Goal: Task Accomplishment & Management: Complete application form

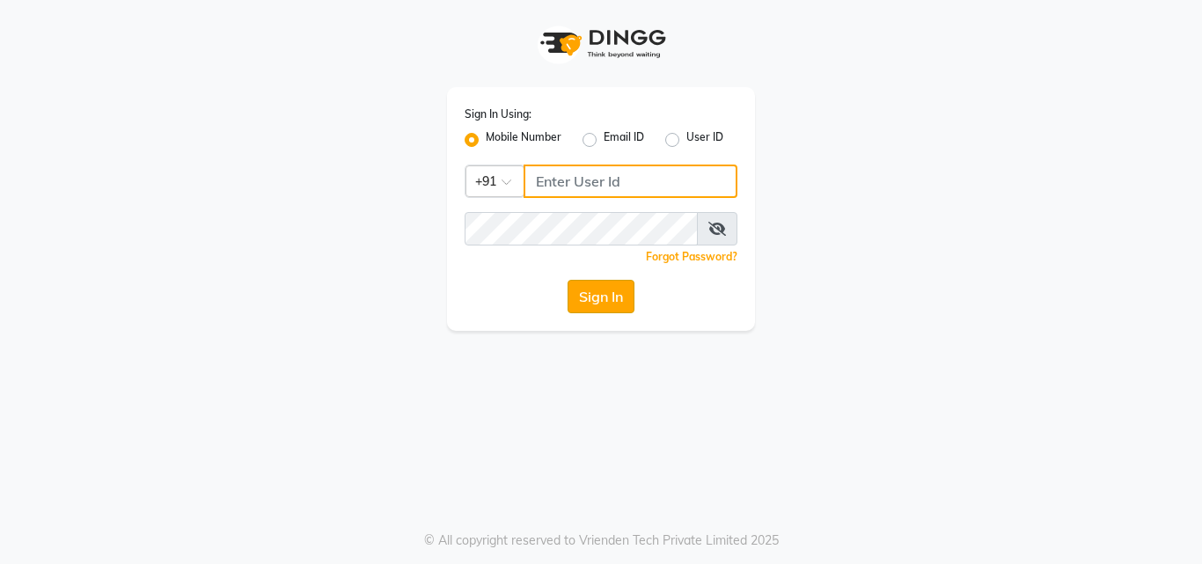
type input "9676070796"
click at [617, 297] on button "Sign In" at bounding box center [600, 296] width 67 height 33
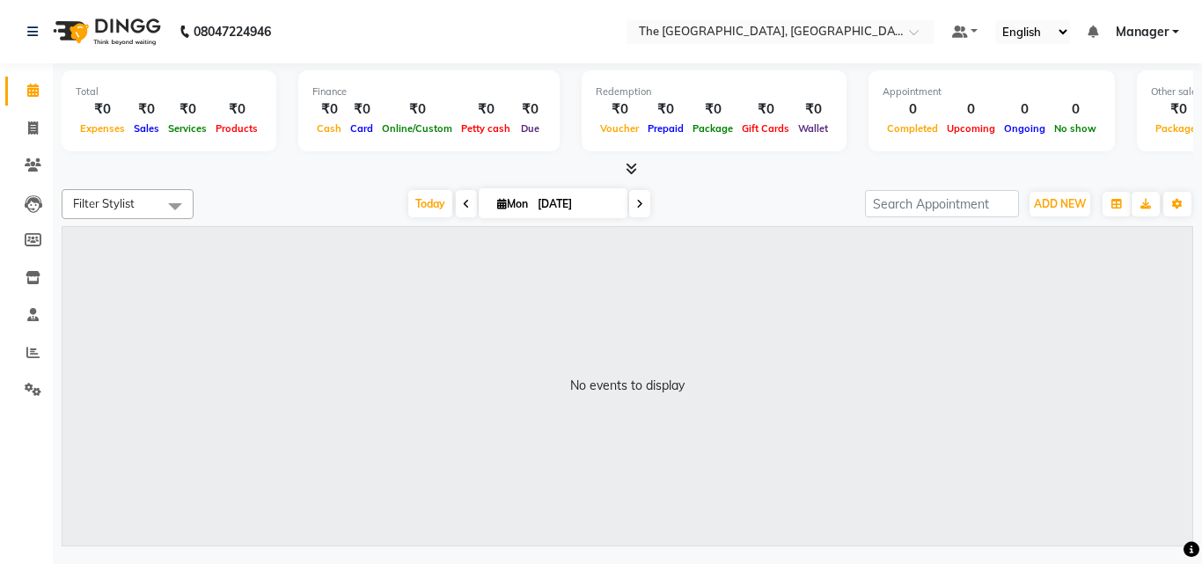
click at [637, 205] on icon at bounding box center [639, 204] width 7 height 11
type input "[DATE]"
click at [1062, 208] on span "ADD NEW" at bounding box center [1060, 203] width 52 height 13
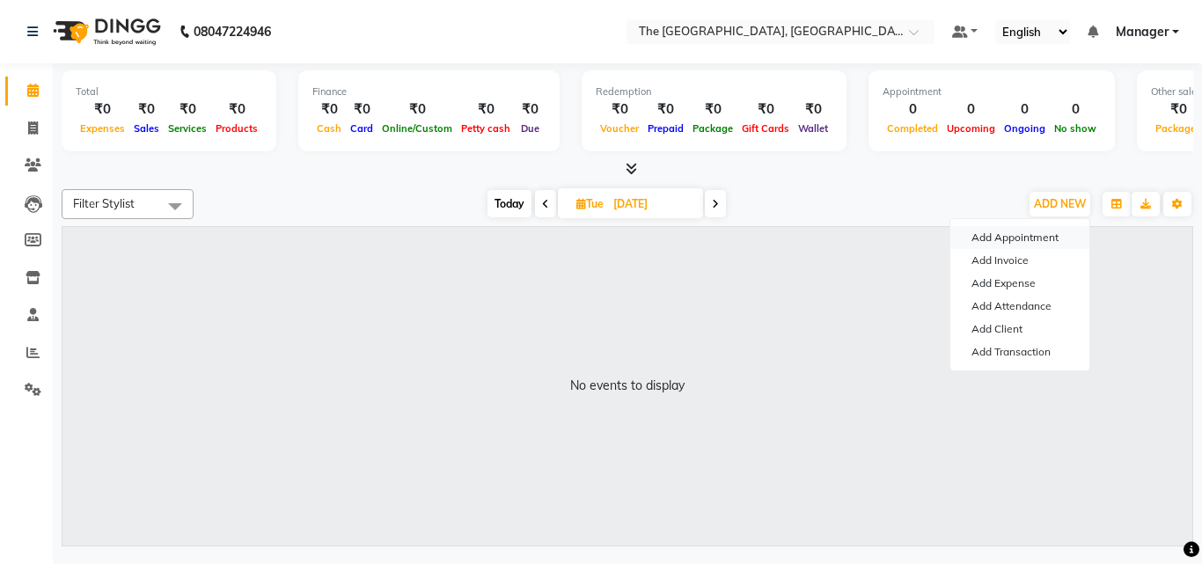
click at [1032, 231] on button "Add Appointment" at bounding box center [1019, 237] width 139 height 23
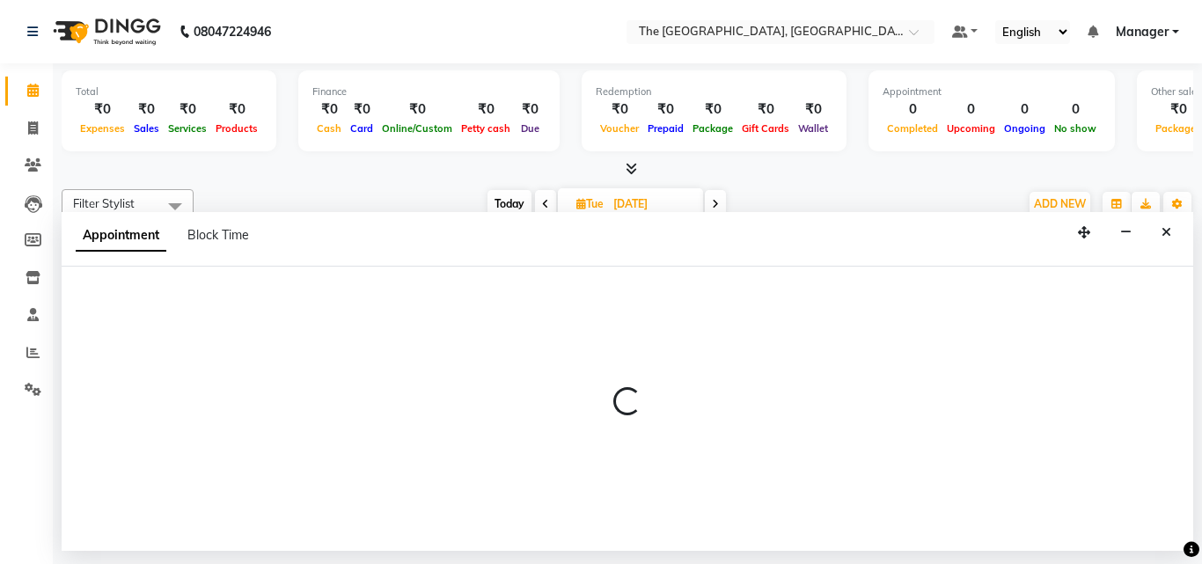
select select "540"
select select "tentative"
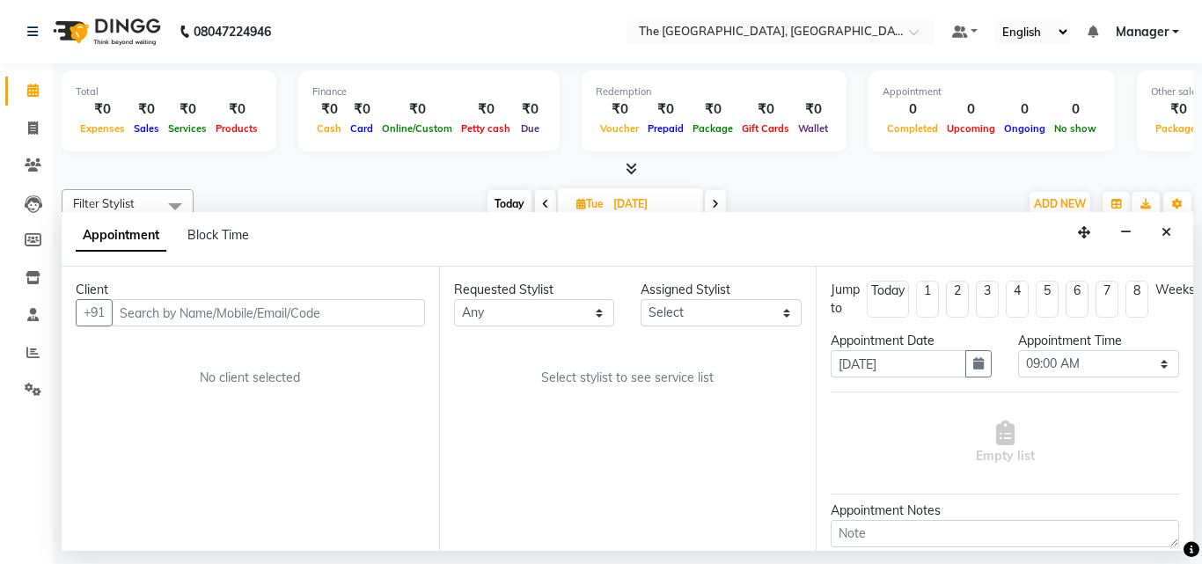
click at [225, 312] on input "text" at bounding box center [268, 312] width 313 height 27
type input "9390188347"
click at [385, 310] on span "Add Client" at bounding box center [388, 312] width 59 height 16
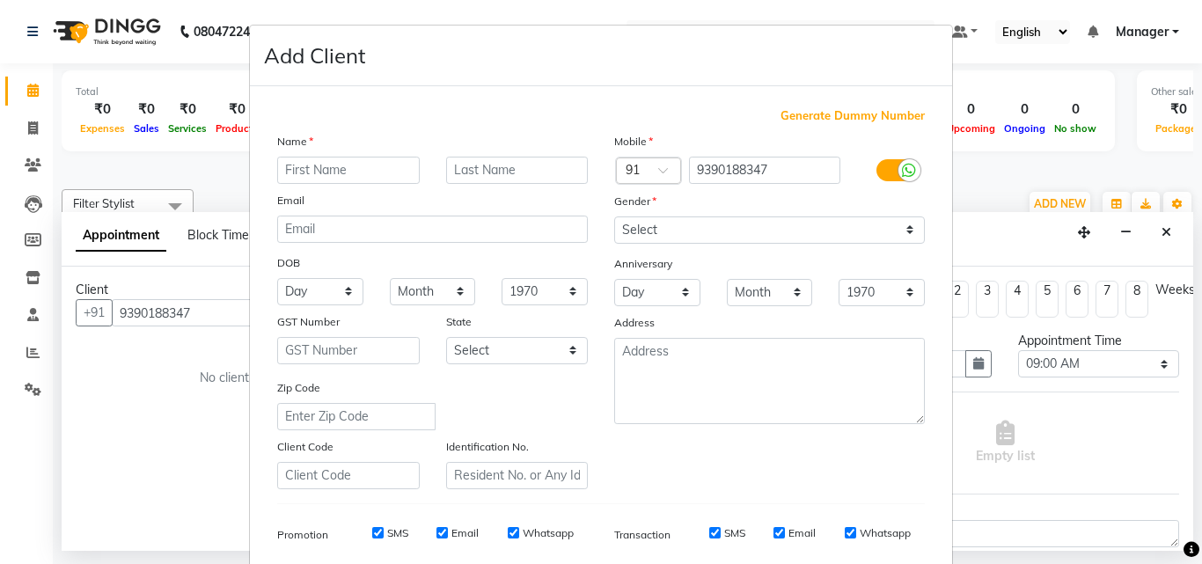
click at [339, 166] on input "text" at bounding box center [348, 170] width 143 height 27
type input "Mahi"
click at [690, 225] on select "Select [DEMOGRAPHIC_DATA] [DEMOGRAPHIC_DATA] Other Prefer Not To Say" at bounding box center [769, 229] width 311 height 27
select select "[DEMOGRAPHIC_DATA]"
click at [614, 216] on select "Select [DEMOGRAPHIC_DATA] [DEMOGRAPHIC_DATA] Other Prefer Not To Say" at bounding box center [769, 229] width 311 height 27
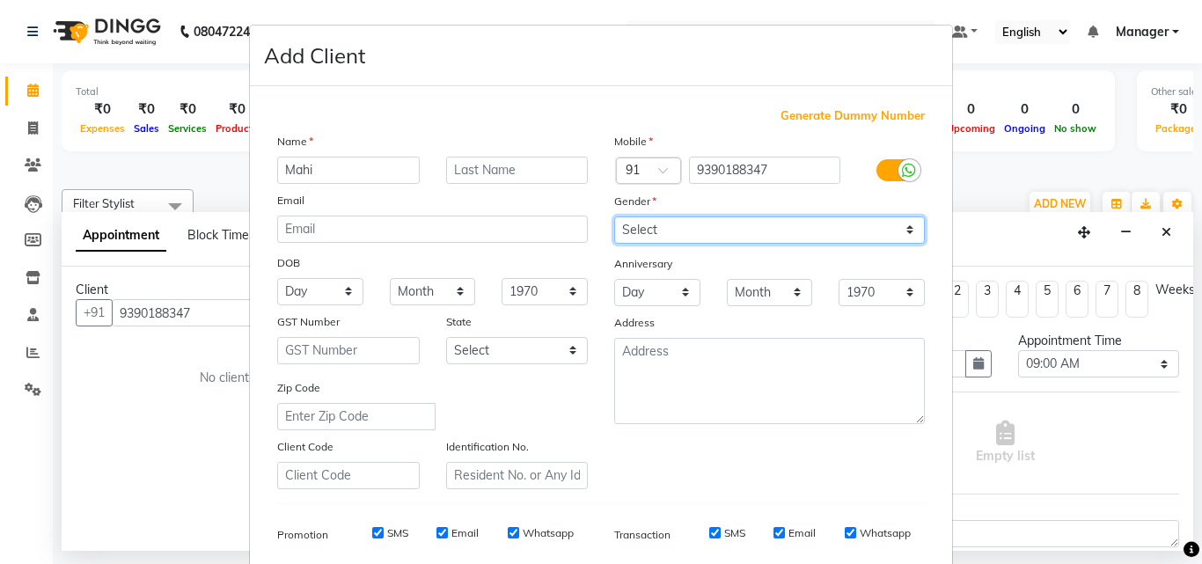
scroll to position [248, 0]
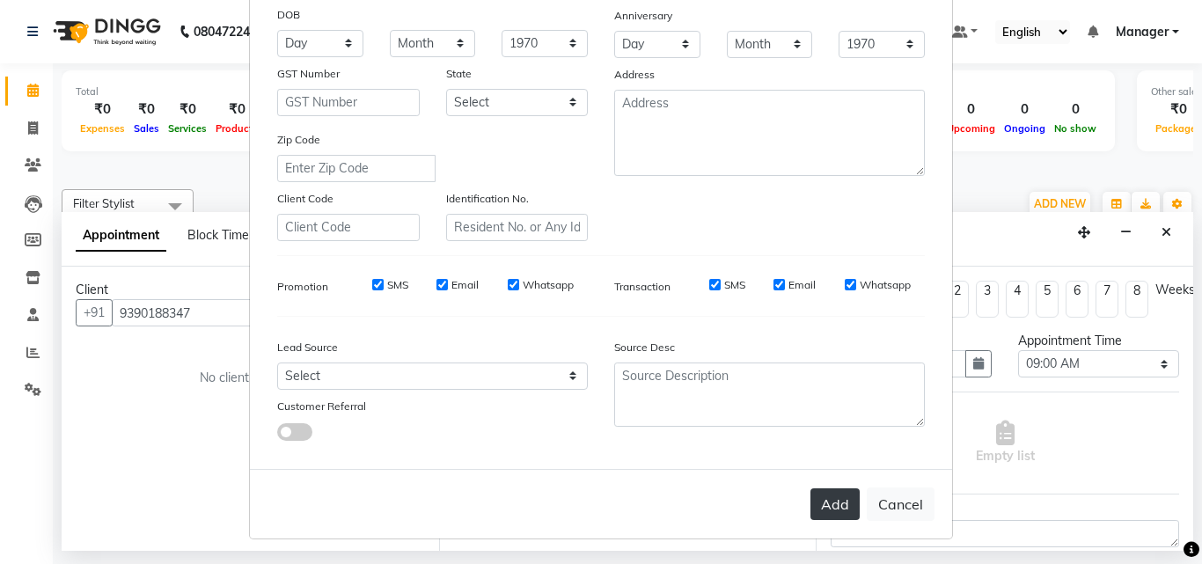
click at [821, 502] on button "Add" at bounding box center [834, 504] width 49 height 32
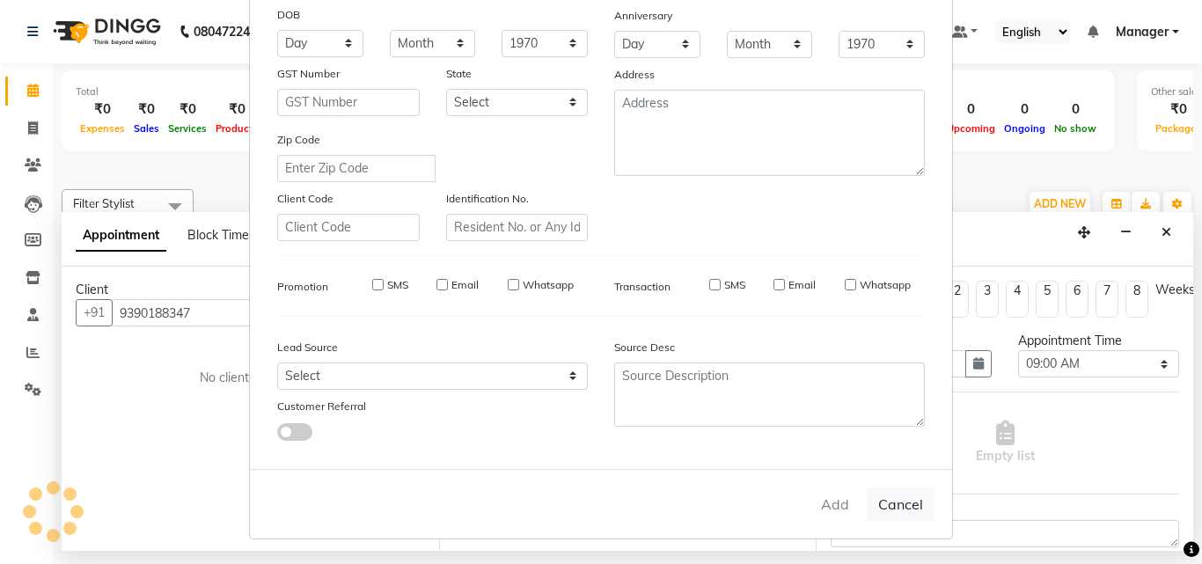
select select
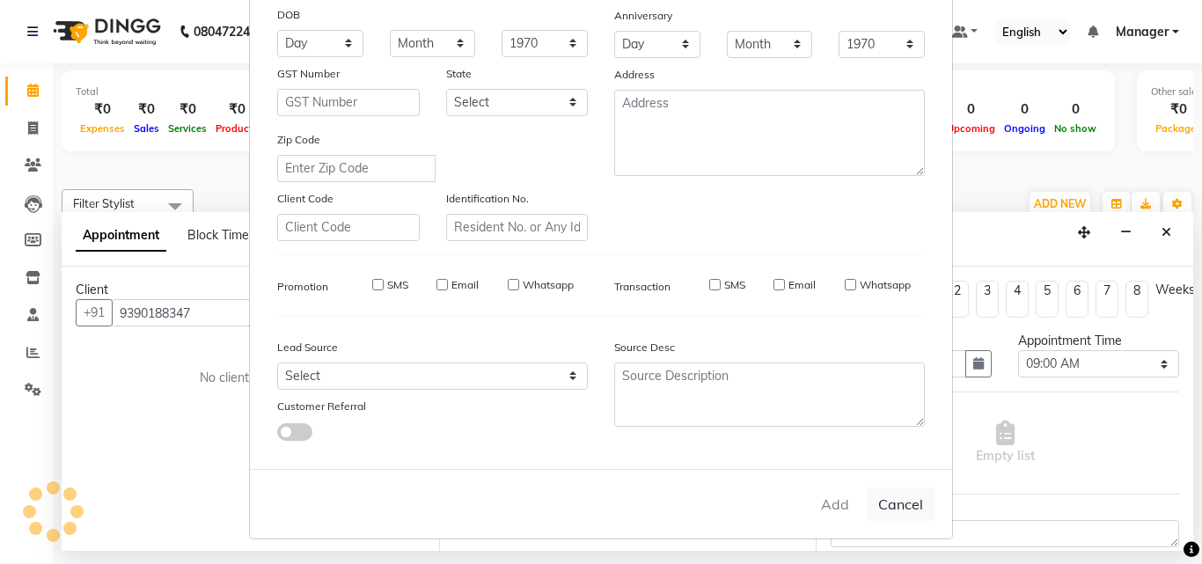
select select
checkbox input "false"
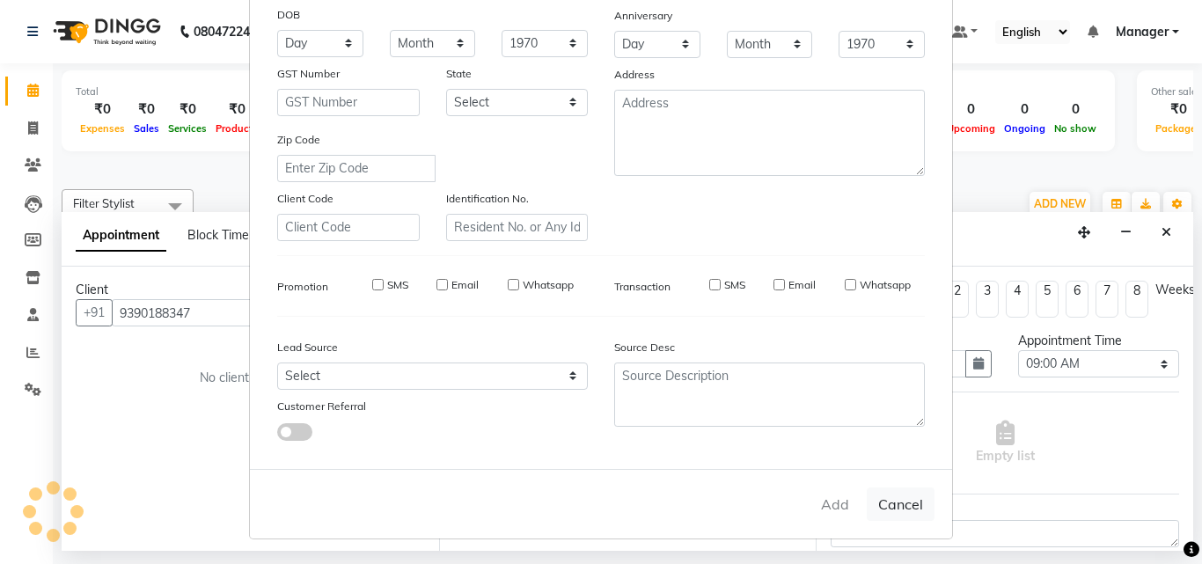
checkbox input "false"
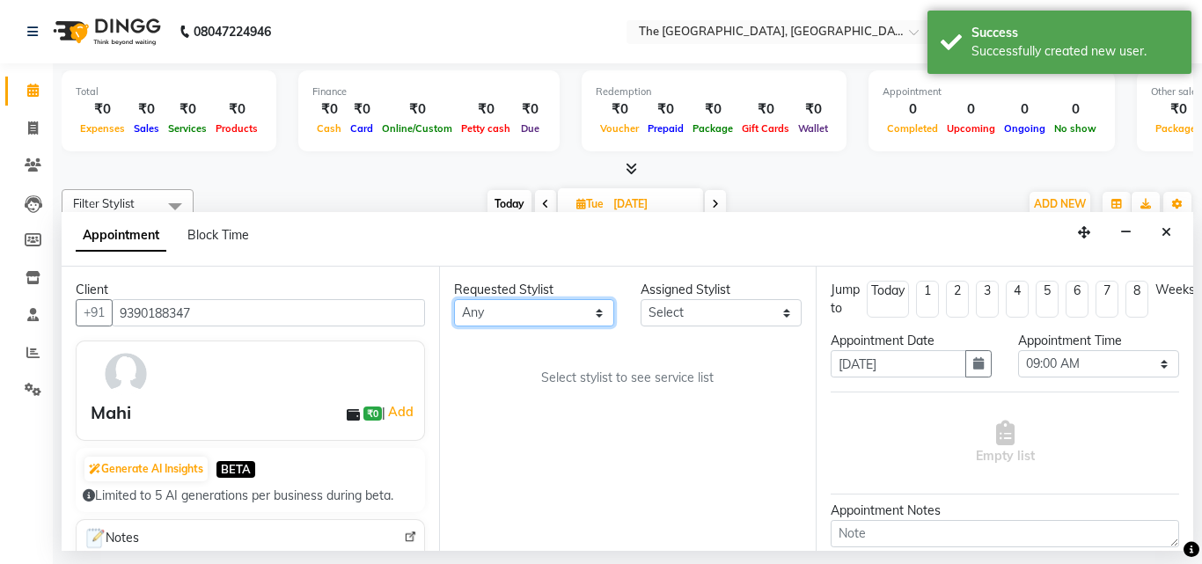
click at [600, 313] on select "Any FATHIMUNNISA [PERSON_NAME] SUMIT [PERSON_NAME]" at bounding box center [534, 312] width 161 height 27
select select "66681"
click at [454, 299] on select "Any FATHIMUNNISA [PERSON_NAME] SUMIT [PERSON_NAME]" at bounding box center [534, 312] width 161 height 27
select select "66681"
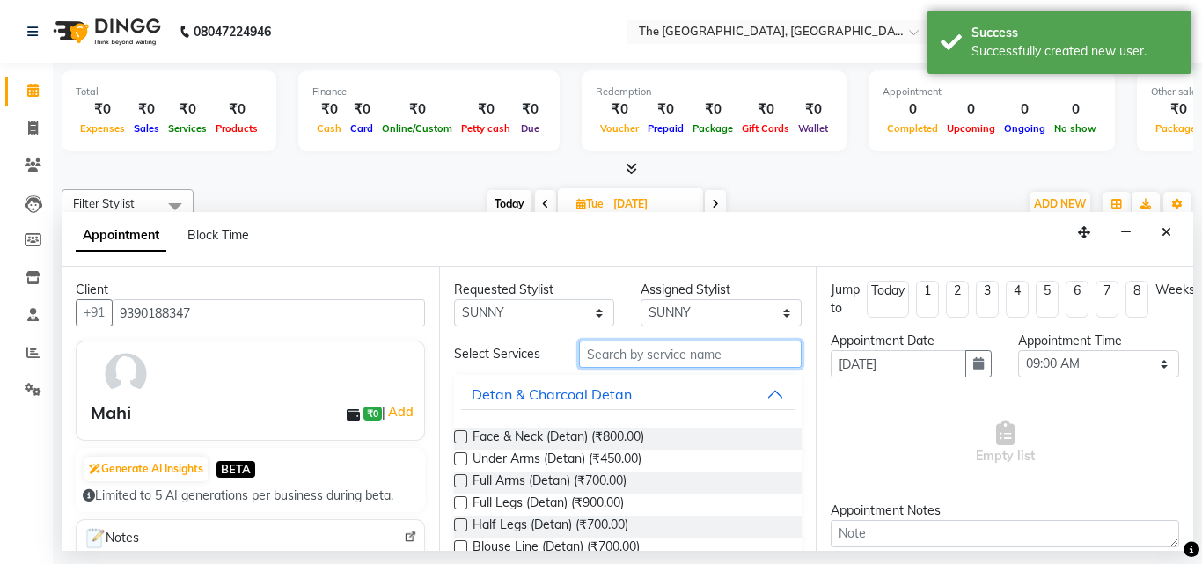
click at [721, 355] on input "text" at bounding box center [690, 353] width 223 height 27
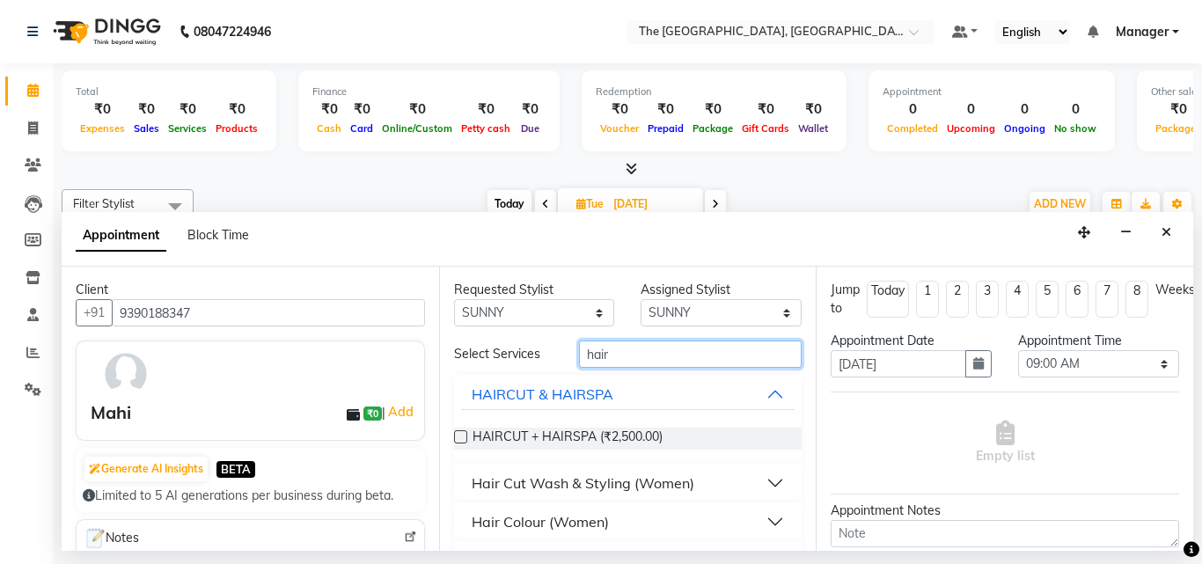
type input "hair"
click at [458, 438] on label at bounding box center [460, 436] width 13 height 13
click at [458, 438] on input "checkbox" at bounding box center [459, 438] width 11 height 11
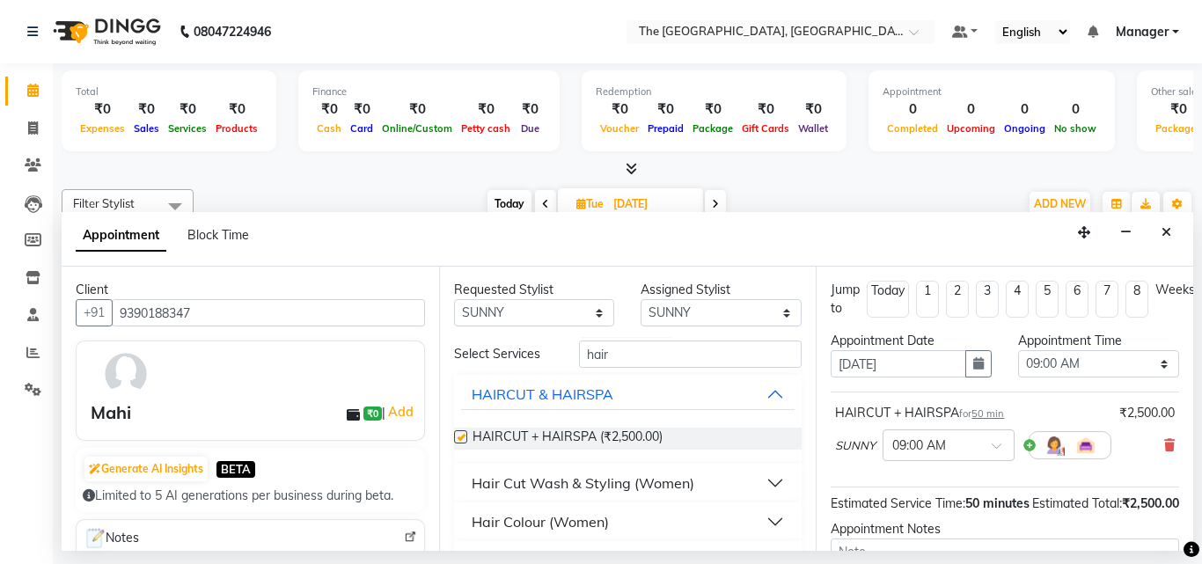
checkbox input "false"
click at [1152, 362] on select "Select 09:00 AM 09:15 AM 09:30 AM 09:45 AM 10:00 AM 10:15 AM 10:30 AM 10:45 AM …" at bounding box center [1098, 363] width 161 height 27
select select "1140"
click at [1018, 350] on select "Select 09:00 AM 09:15 AM 09:30 AM 09:45 AM 10:00 AM 10:15 AM 10:30 AM 10:45 AM …" at bounding box center [1098, 363] width 161 height 27
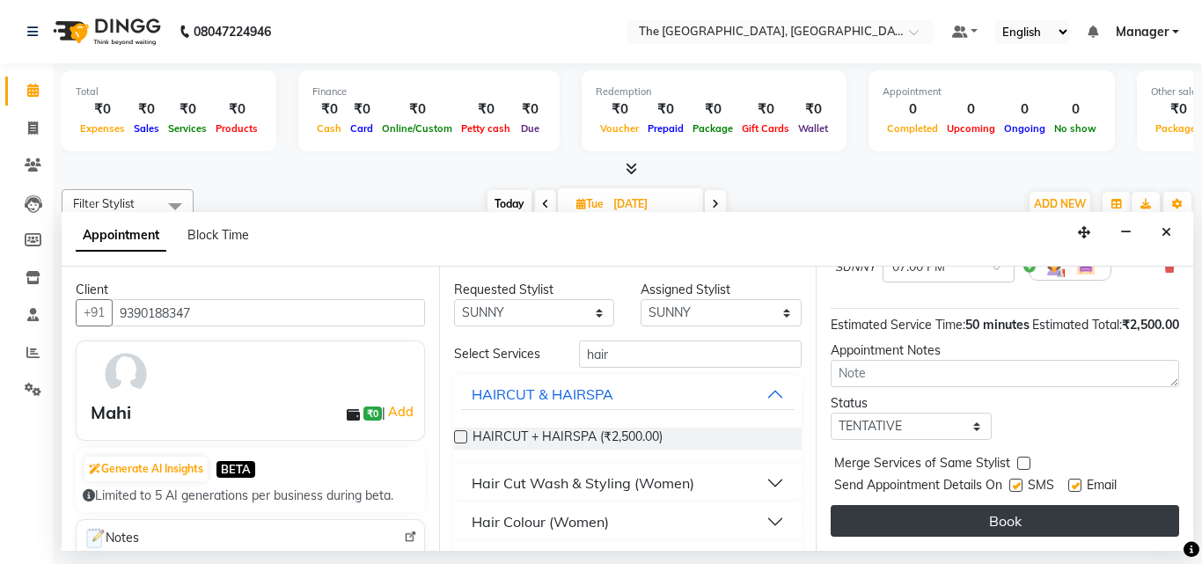
click at [1052, 505] on button "Book" at bounding box center [1005, 521] width 348 height 32
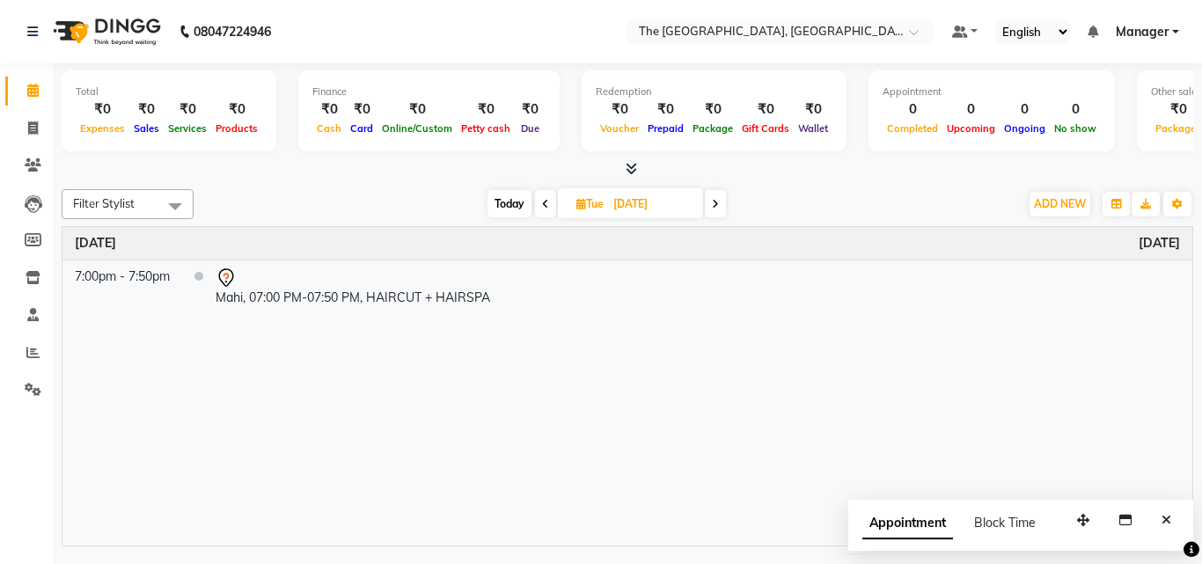
click at [546, 196] on span at bounding box center [545, 203] width 21 height 27
type input "[DATE]"
